Goal: Complete application form

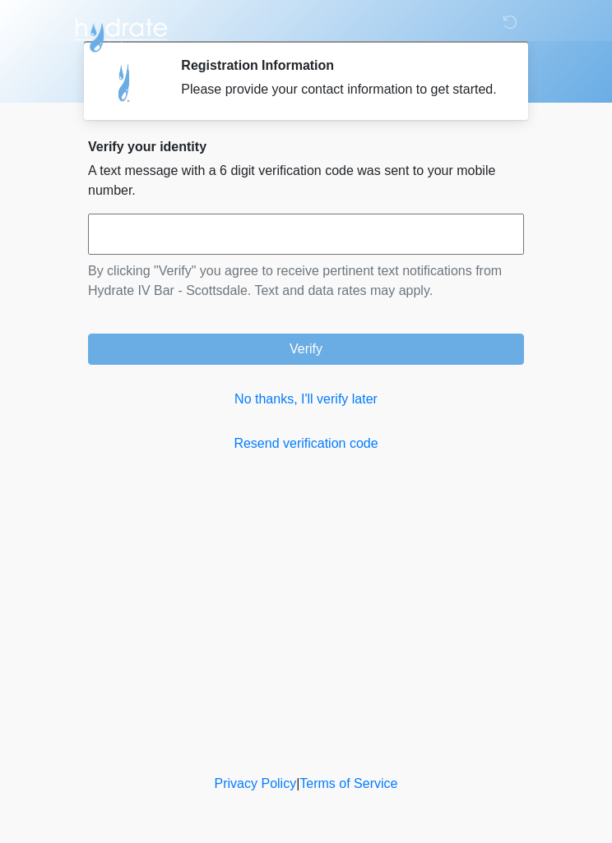
click at [141, 255] on input "text" at bounding box center [306, 234] width 436 height 41
type input "******"
click at [319, 363] on button "Verify" at bounding box center [306, 349] width 436 height 31
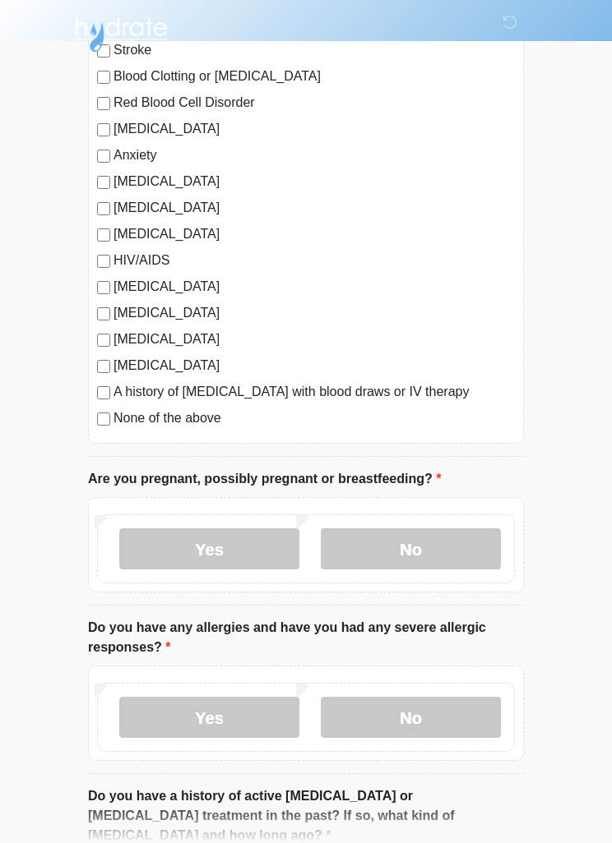
scroll to position [292, 0]
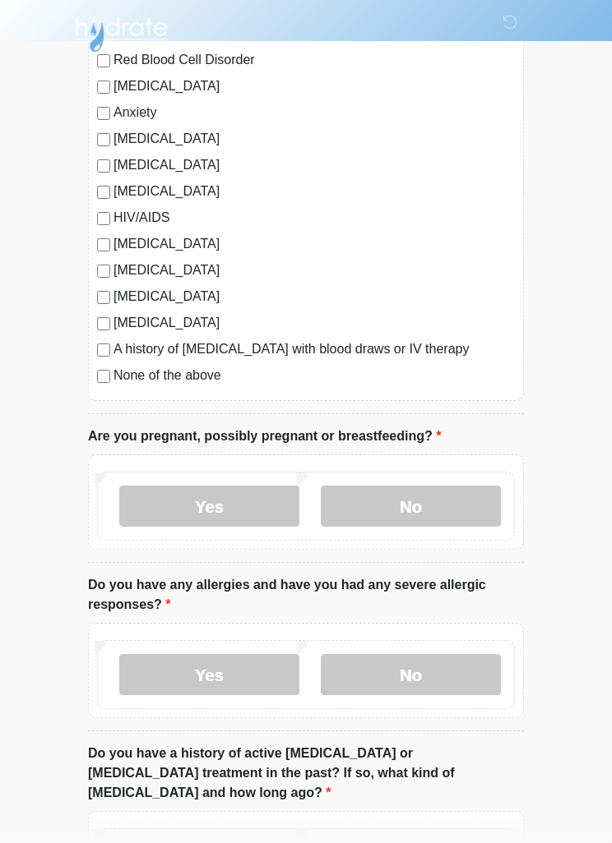
click at [413, 510] on label "No" at bounding box center [411, 507] width 180 height 41
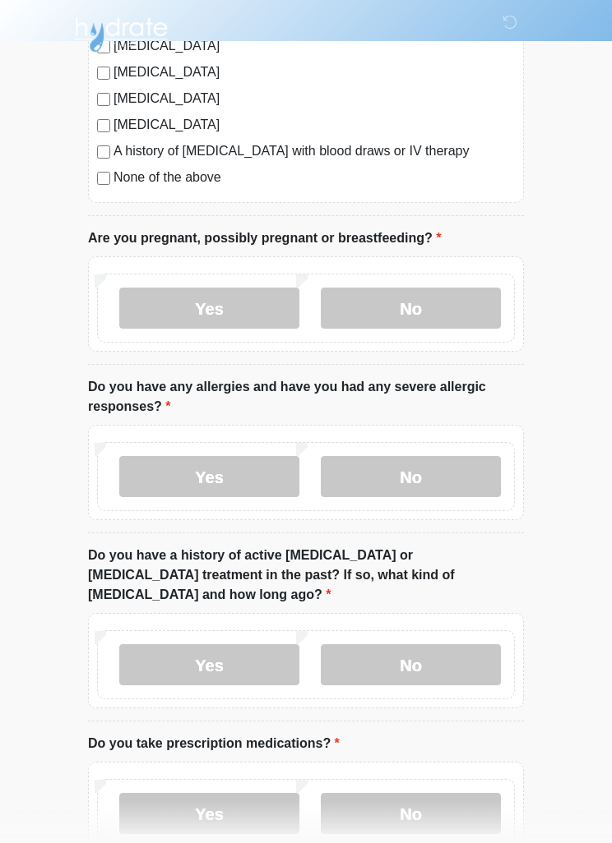
scroll to position [497, 0]
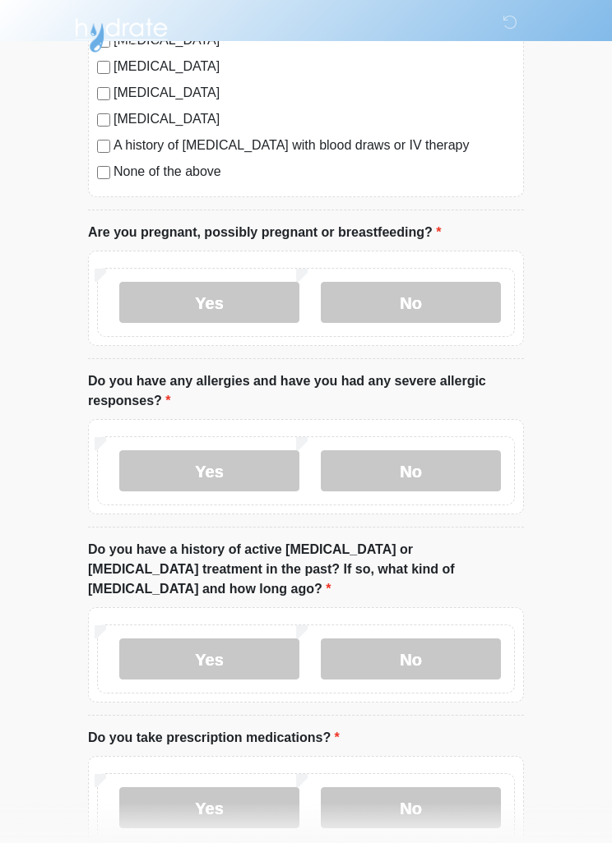
click at [215, 466] on label "Yes" at bounding box center [209, 471] width 180 height 41
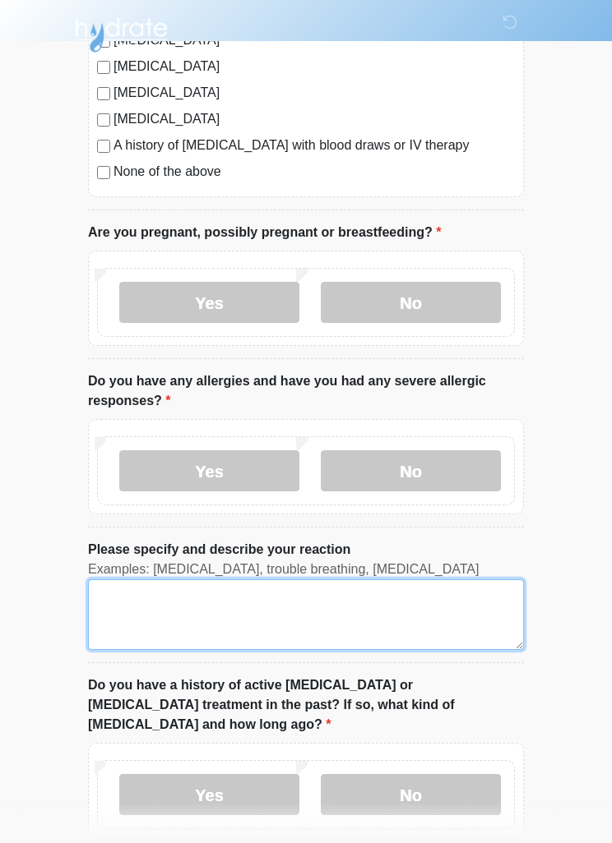
click at [146, 603] on textarea "Please specify and describe your reaction" at bounding box center [306, 615] width 436 height 71
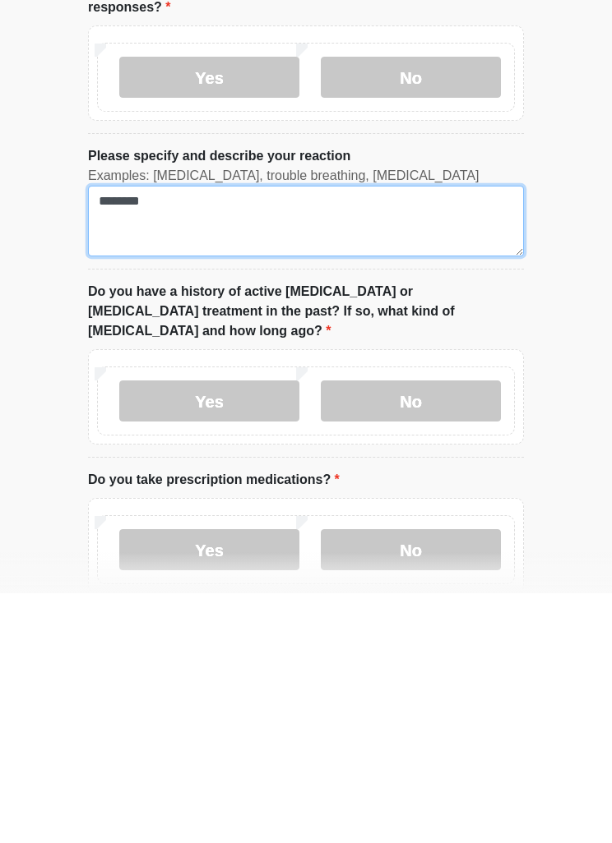
scroll to position [642, 0]
type textarea "********"
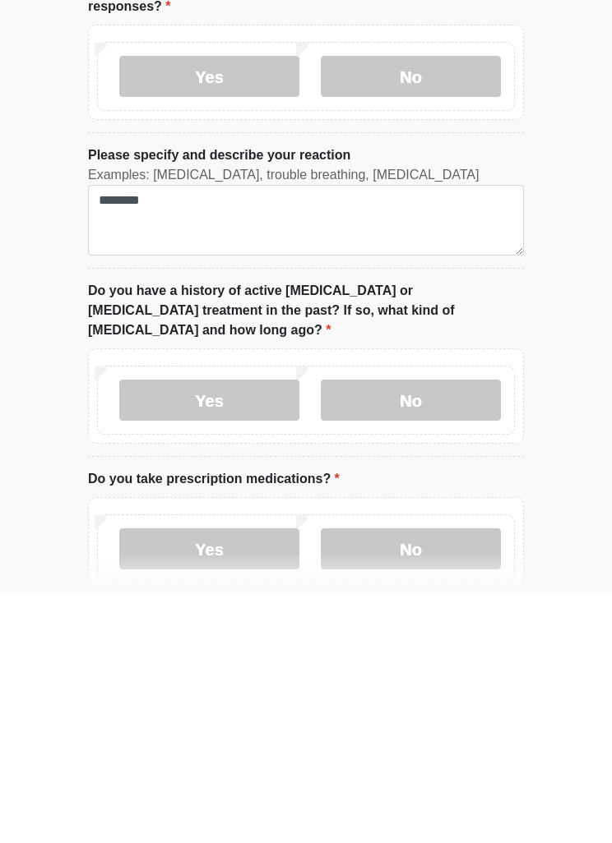
click at [221, 629] on label "Yes" at bounding box center [209, 649] width 180 height 41
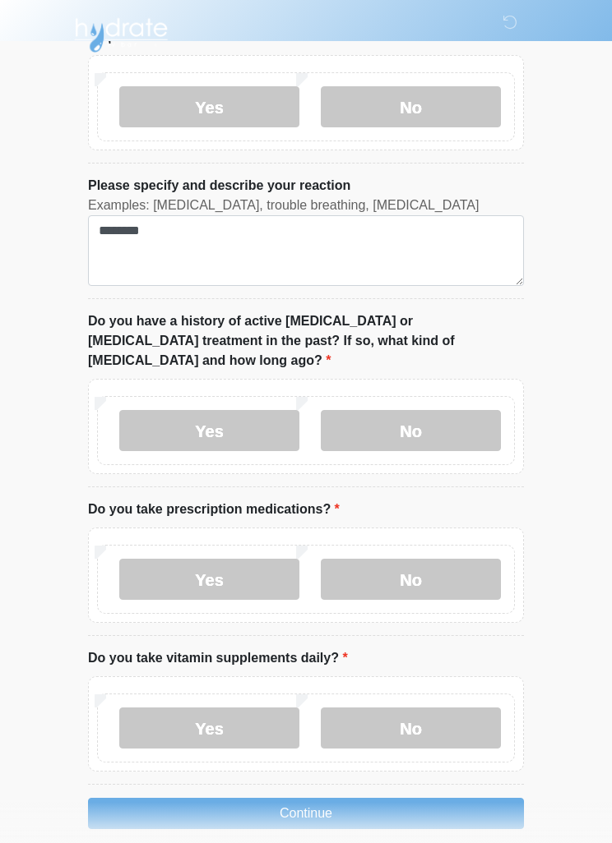
click at [135, 500] on label "Do you take prescription medications?" at bounding box center [214, 510] width 252 height 20
click at [160, 354] on li "Do you have a history of active [MEDICAL_DATA] or [MEDICAL_DATA] treatment in t…" at bounding box center [306, 400] width 436 height 176
click at [220, 418] on label "Yes" at bounding box center [209, 430] width 180 height 41
click at [410, 559] on label "No" at bounding box center [411, 579] width 180 height 41
click at [222, 708] on label "Yes" at bounding box center [209, 728] width 180 height 41
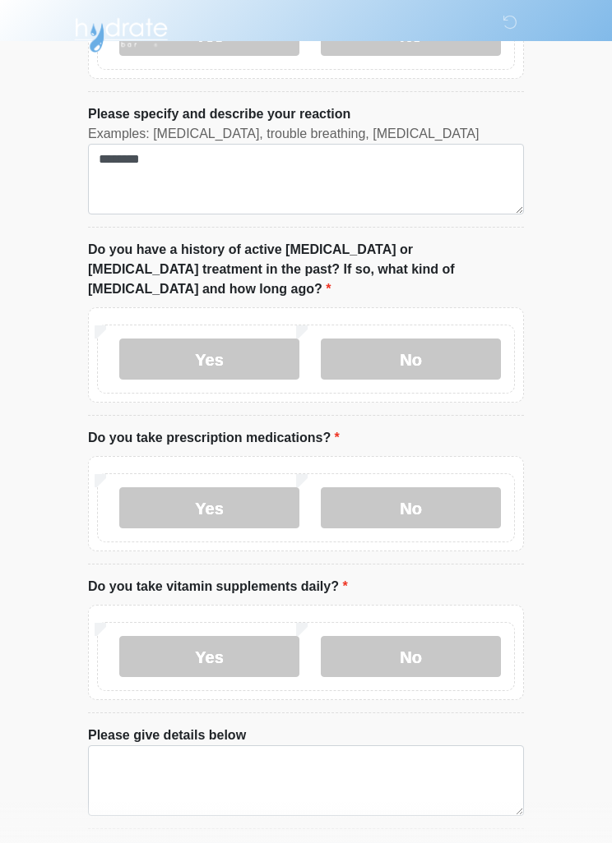
scroll to position [976, 0]
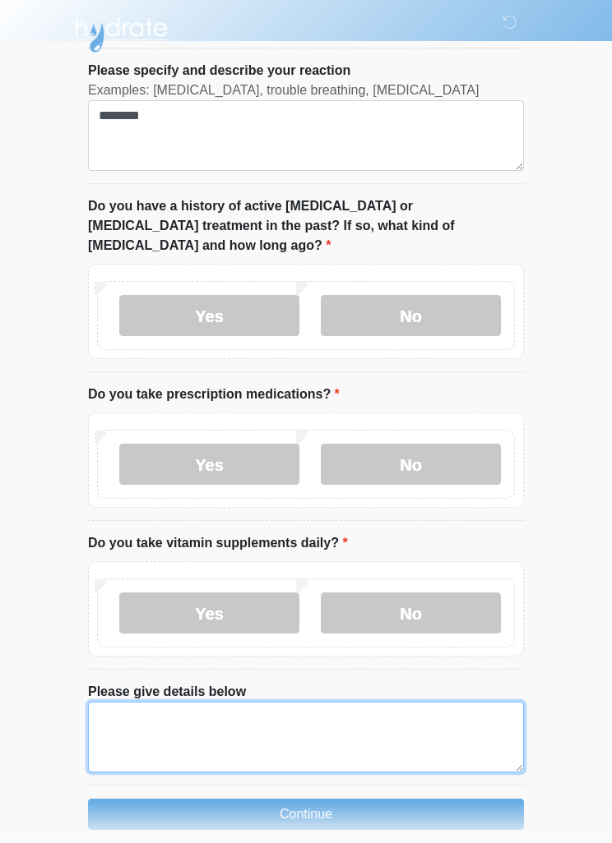
click at [141, 704] on textarea "Please give details below" at bounding box center [306, 737] width 436 height 71
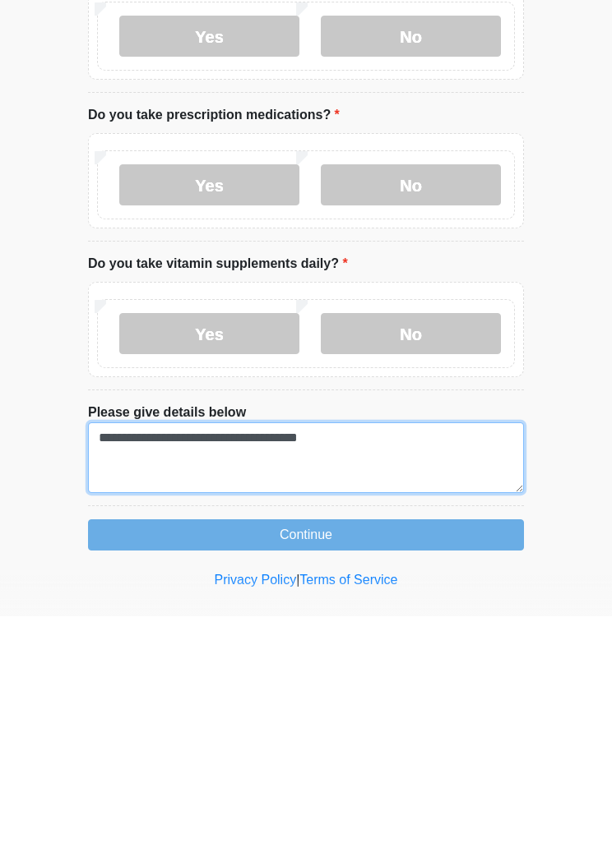
click at [275, 649] on textarea "**********" at bounding box center [306, 684] width 436 height 71
type textarea "**********"
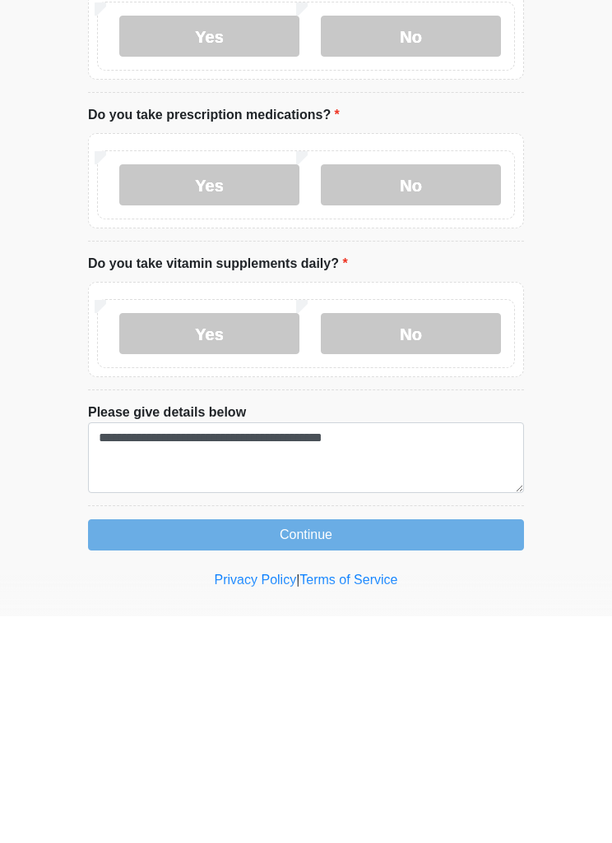
click at [326, 746] on button "Continue" at bounding box center [306, 761] width 436 height 31
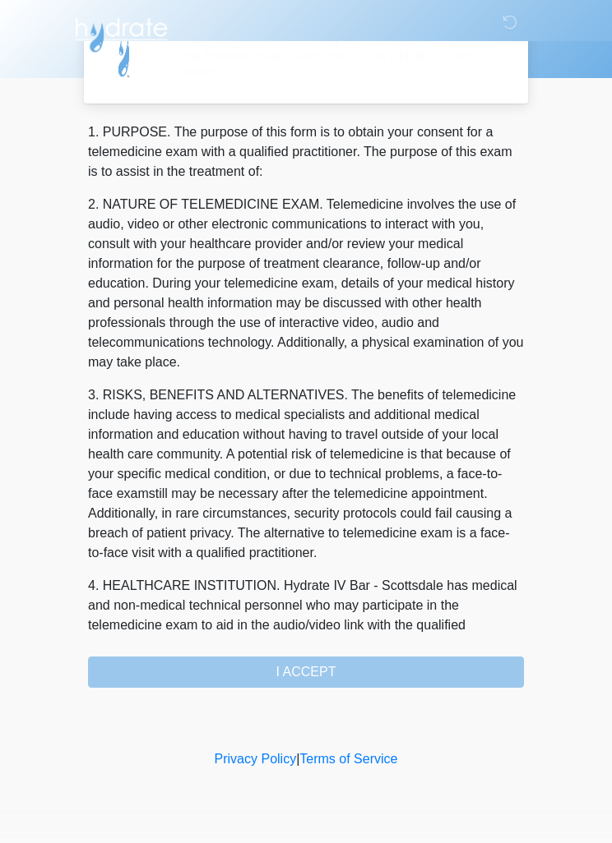
scroll to position [0, 0]
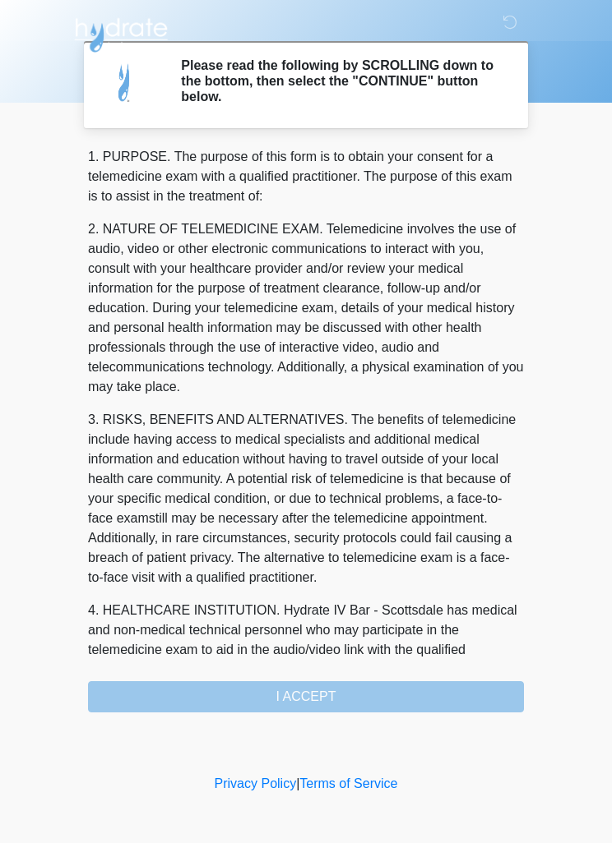
click at [337, 691] on div "1. PURPOSE. The purpose of this form is to obtain your consent for a telemedici…" at bounding box center [306, 430] width 436 height 566
click at [318, 698] on div "1. PURPOSE. The purpose of this form is to obtain your consent for a telemedici…" at bounding box center [306, 430] width 436 height 566
click at [324, 693] on div "1. PURPOSE. The purpose of this form is to obtain your consent for a telemedici…" at bounding box center [306, 430] width 436 height 566
click at [329, 700] on div "1. PURPOSE. The purpose of this form is to obtain your consent for a telemedici…" at bounding box center [306, 430] width 436 height 566
click at [330, 699] on div "1. PURPOSE. The purpose of this form is to obtain your consent for a telemedici…" at bounding box center [306, 430] width 436 height 566
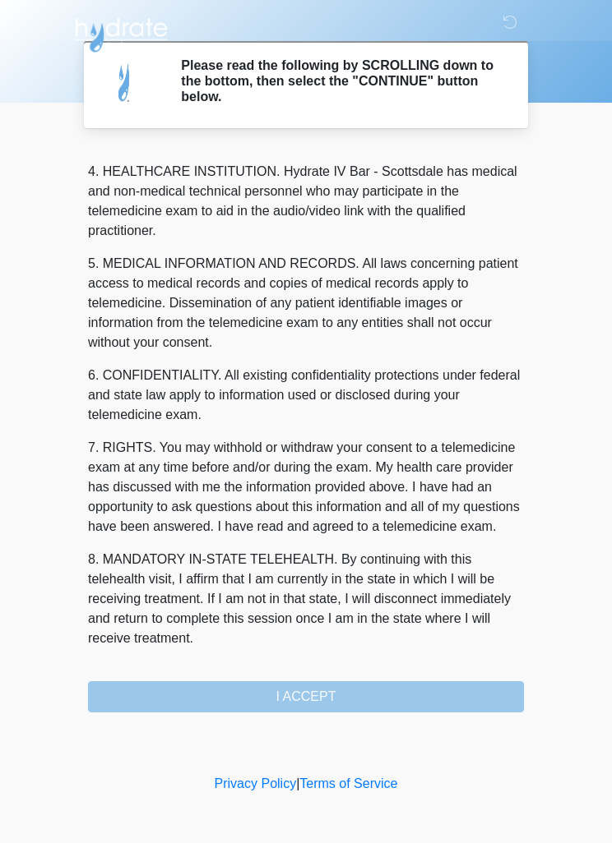
scroll to position [459, 0]
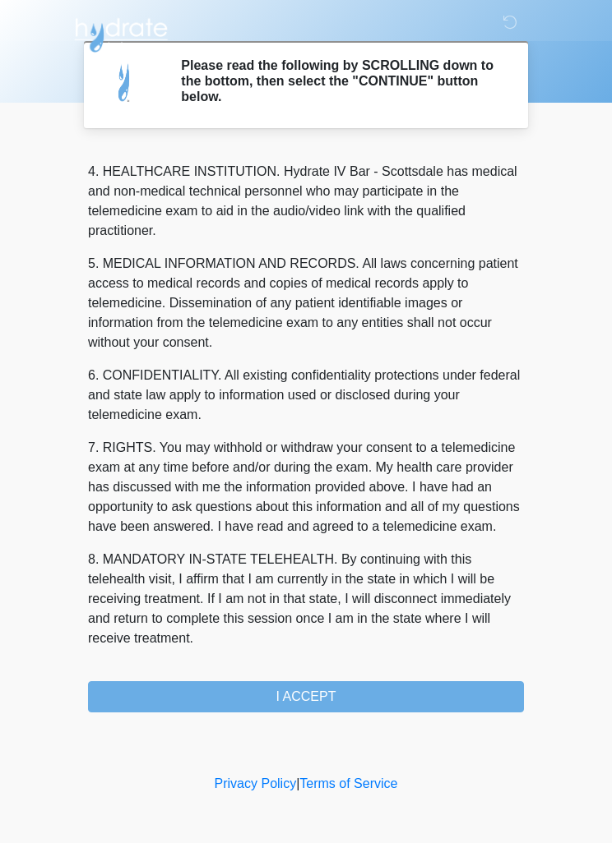
click at [325, 694] on button "I ACCEPT" at bounding box center [306, 697] width 436 height 31
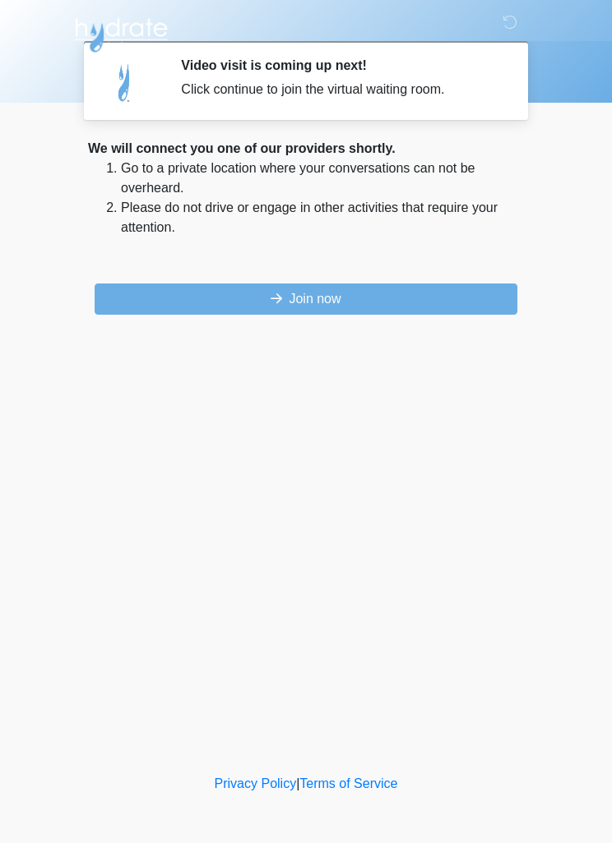
click at [214, 295] on button "Join now" at bounding box center [306, 299] width 423 height 31
